Goal: Task Accomplishment & Management: Complete application form

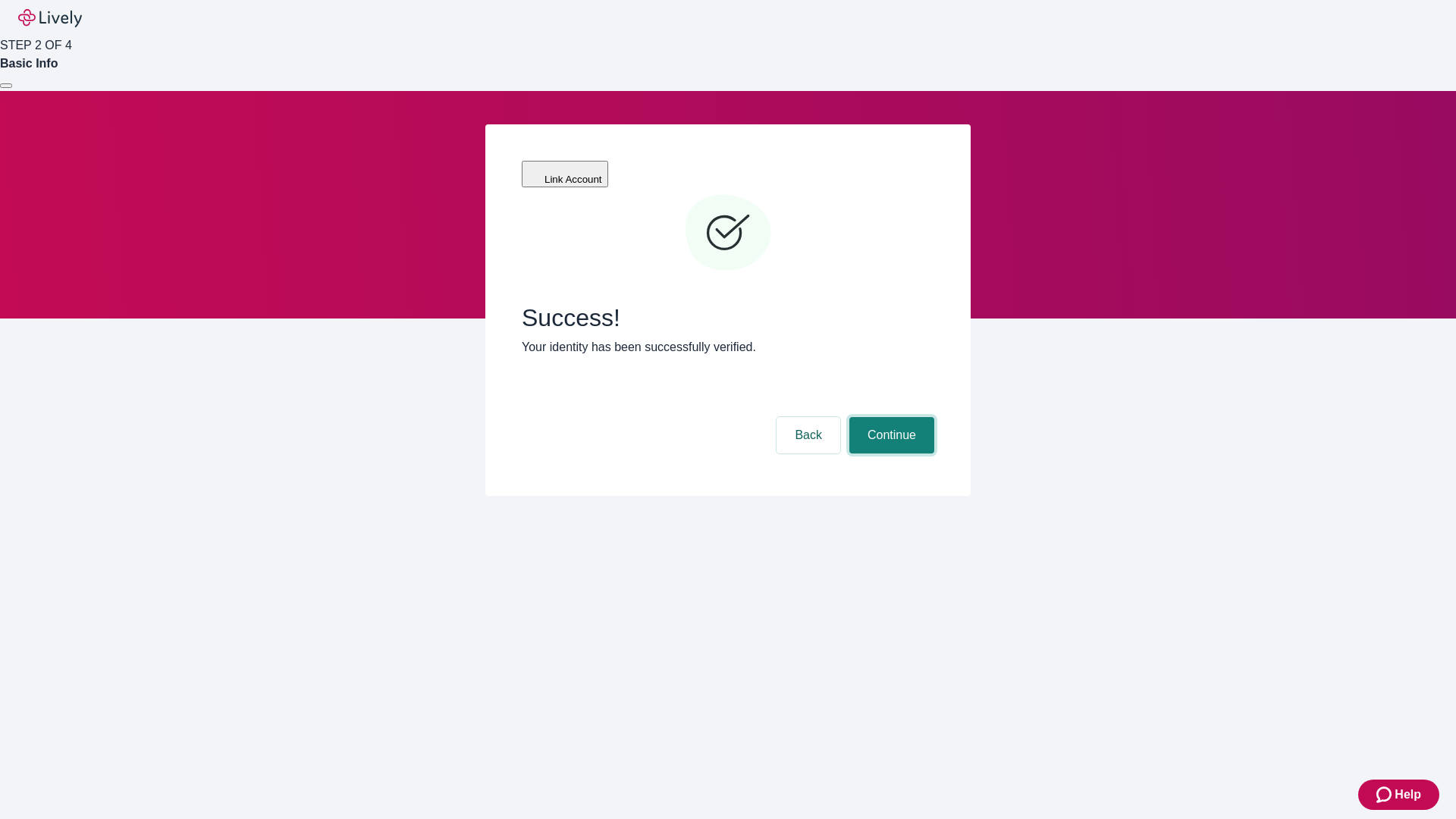
click at [890, 417] on button "Continue" at bounding box center [892, 435] width 85 height 36
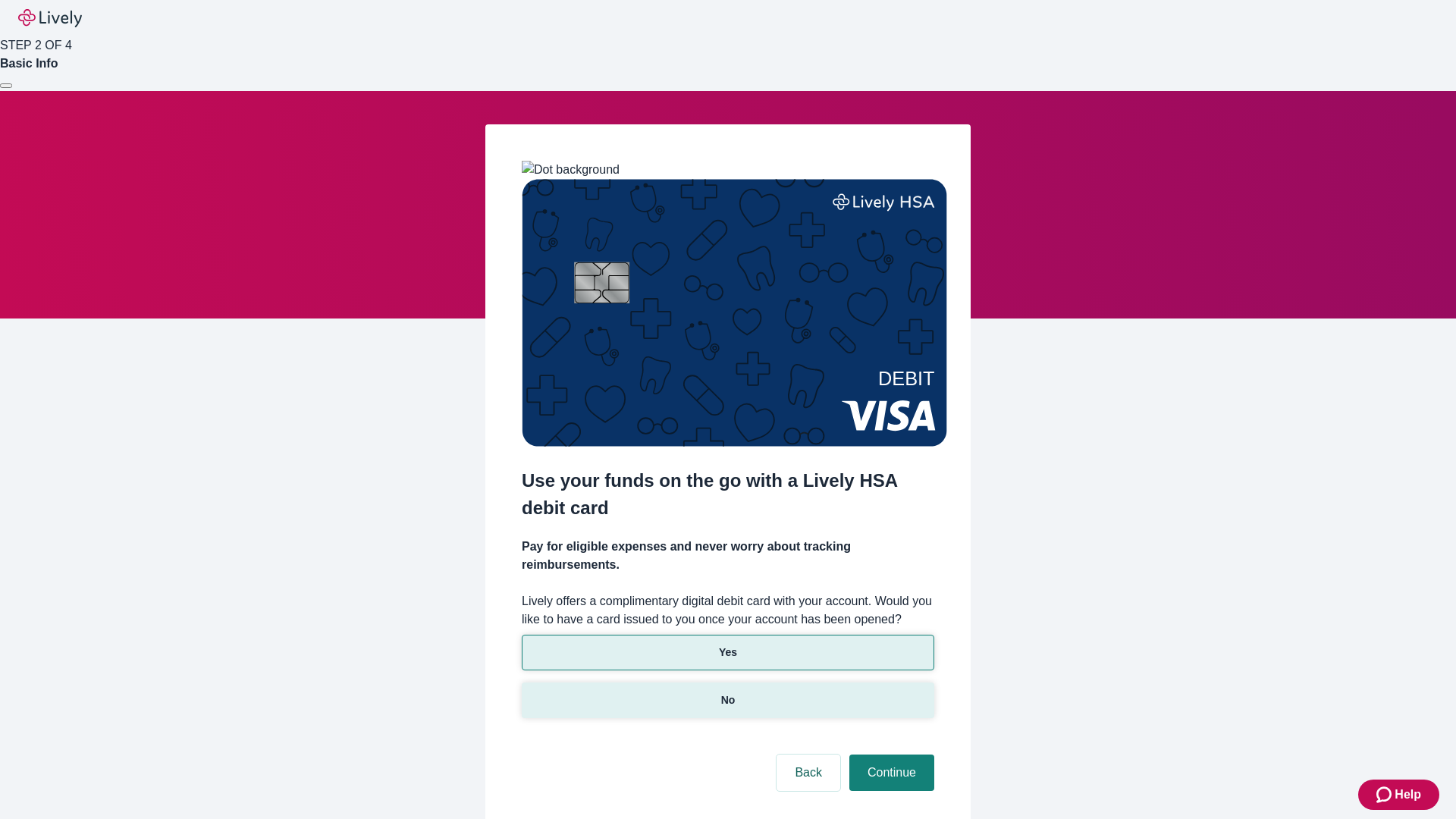
click at [727, 693] on p "No" at bounding box center [728, 701] width 14 height 16
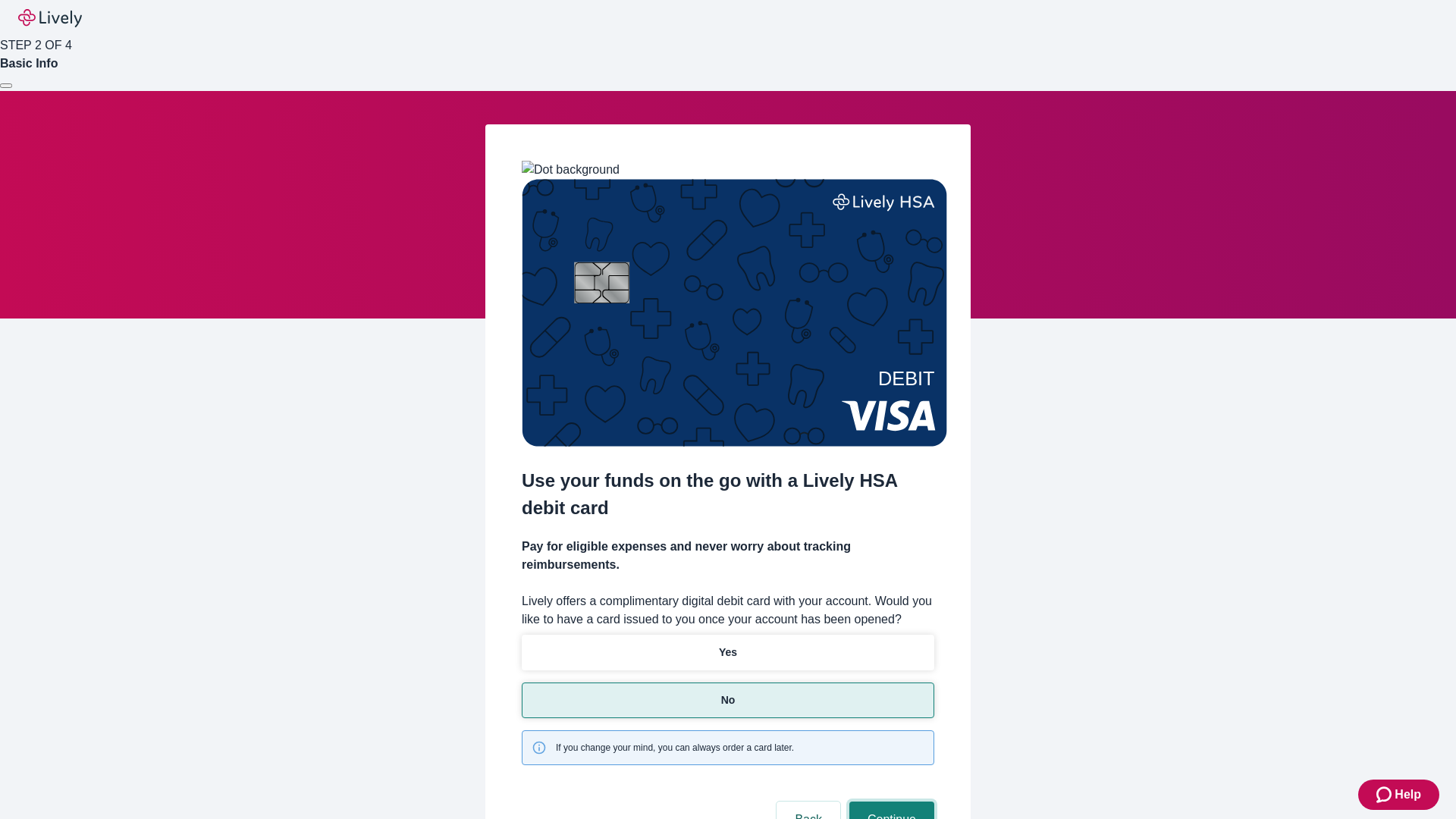
click at [890, 802] on button "Continue" at bounding box center [892, 820] width 85 height 36
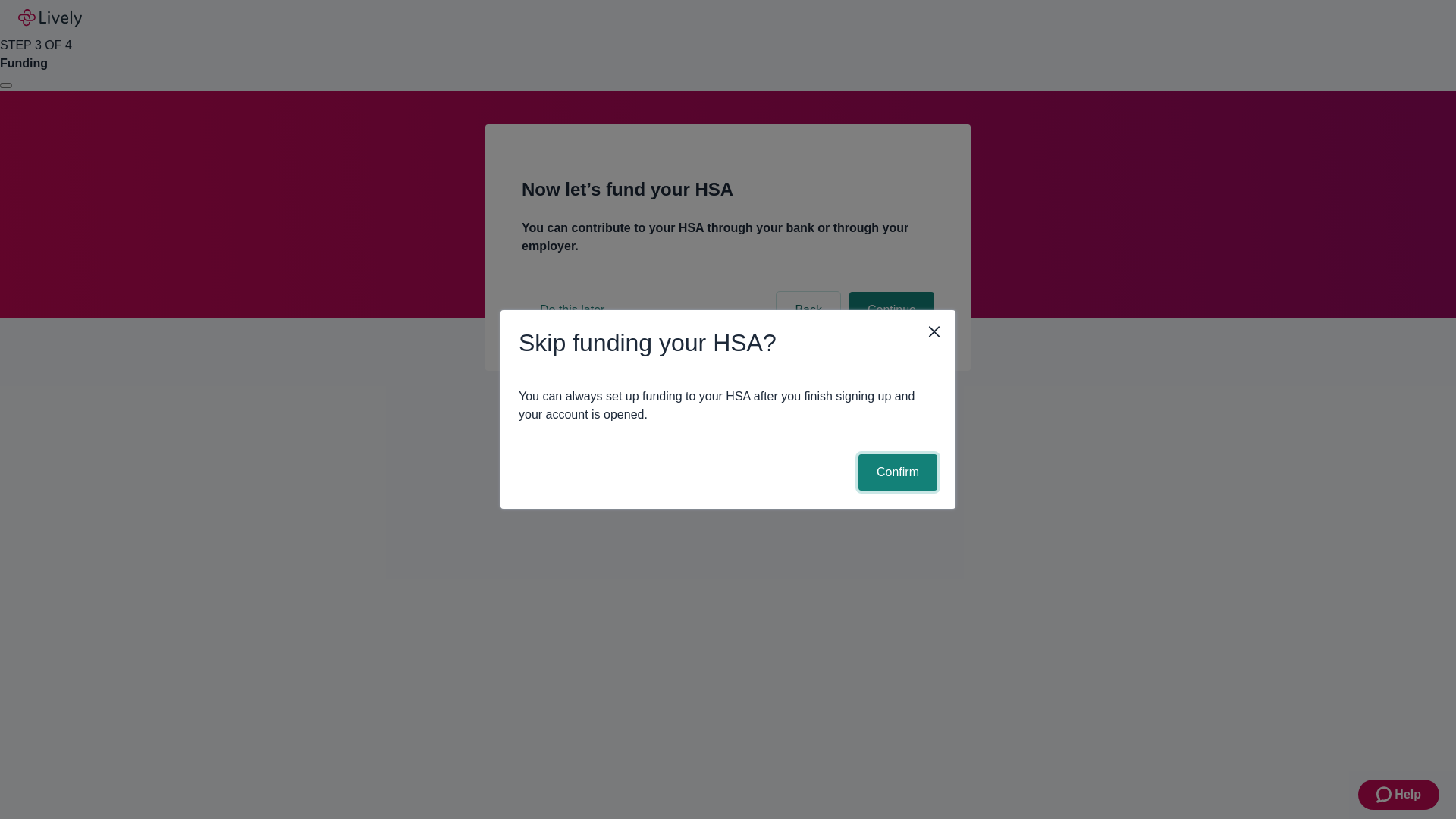
click at [895, 472] on button "Confirm" at bounding box center [898, 472] width 79 height 36
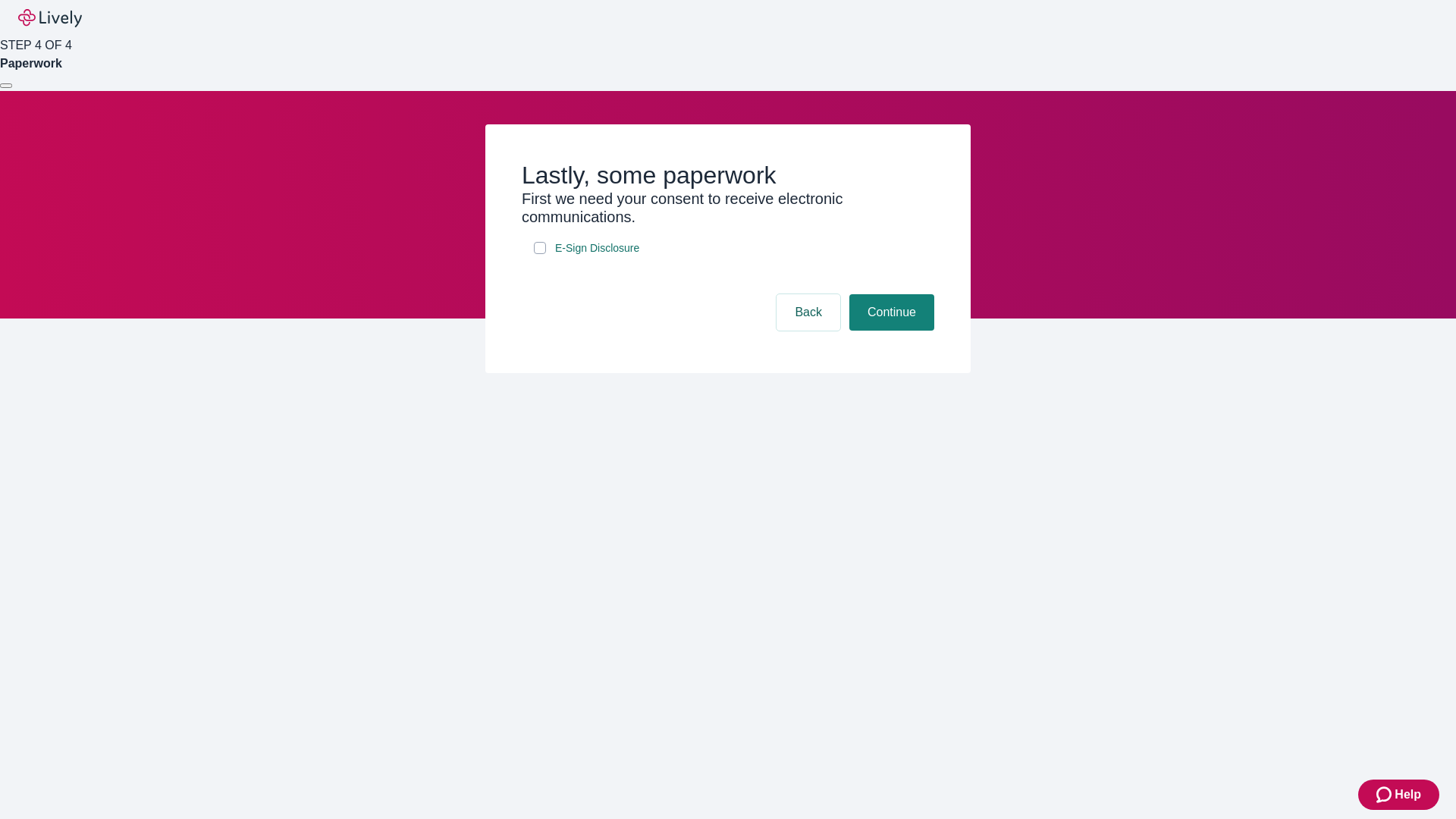
click at [540, 254] on input "E-Sign Disclosure" at bounding box center [539, 247] width 12 height 12
checkbox input "true"
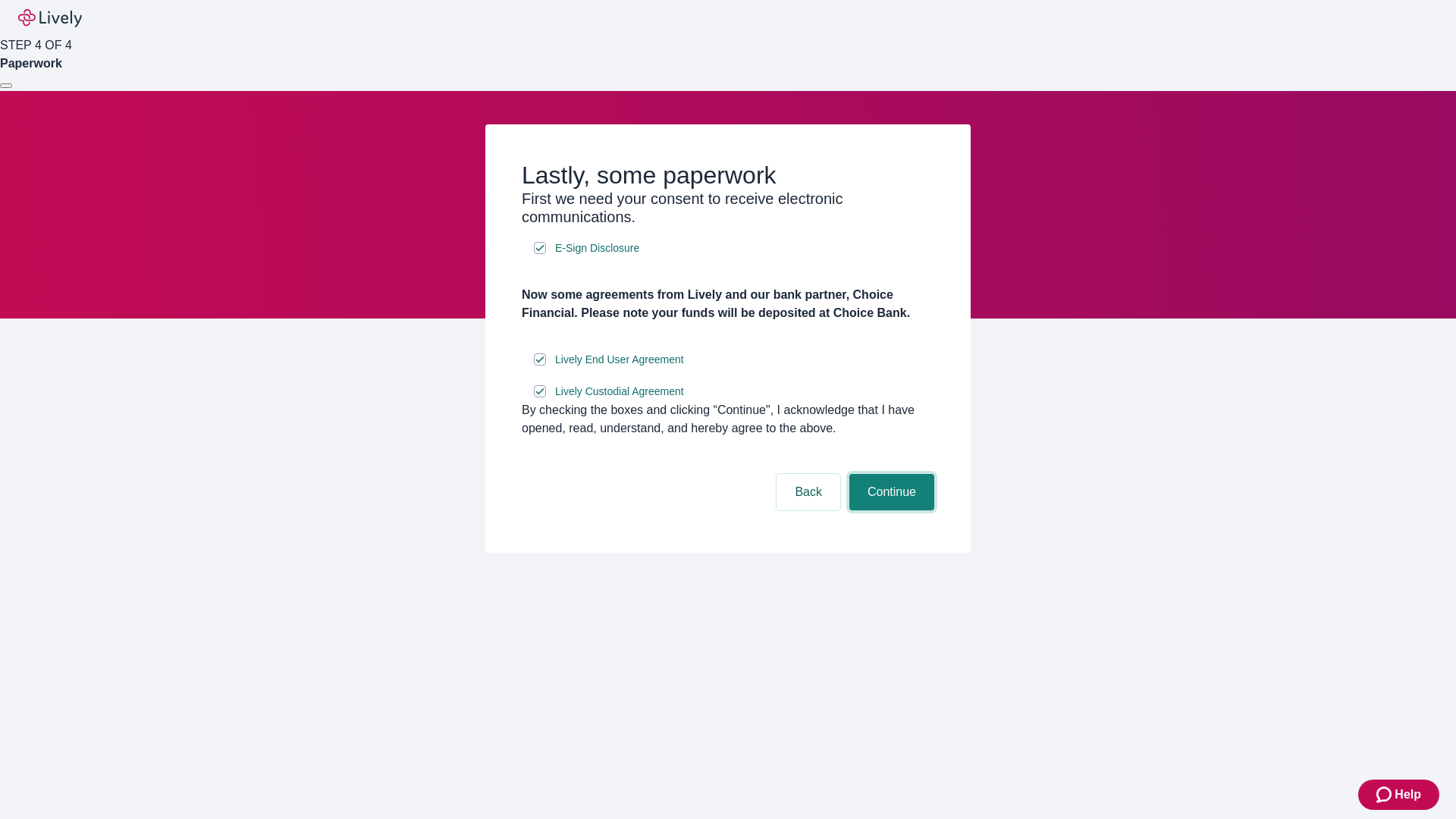
click at [890, 510] on button "Continue" at bounding box center [892, 492] width 85 height 36
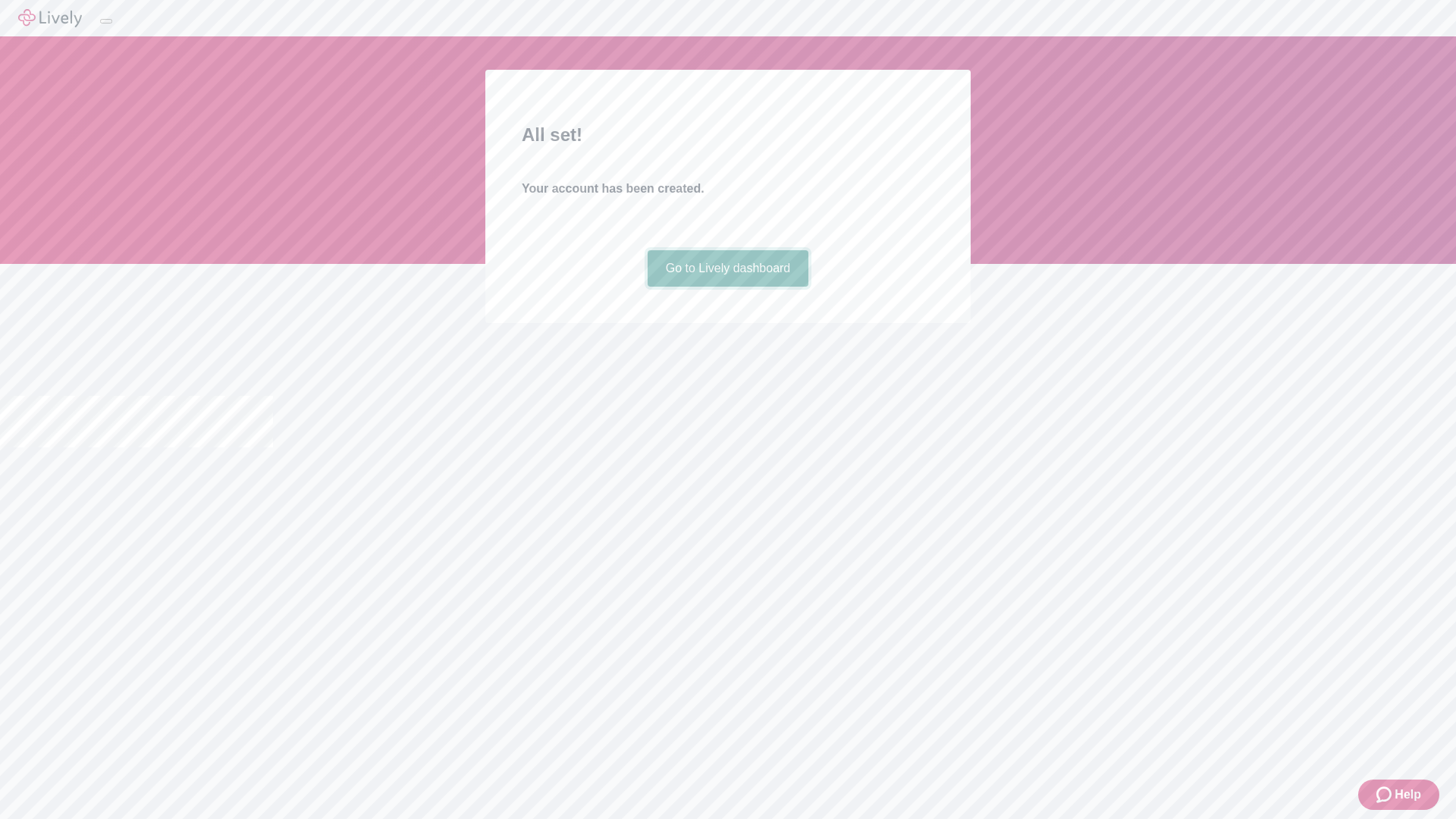
click at [727, 287] on link "Go to Lively dashboard" at bounding box center [728, 269] width 162 height 36
